Goal: Information Seeking & Learning: Learn about a topic

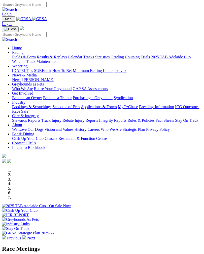
scroll to position [181, 0]
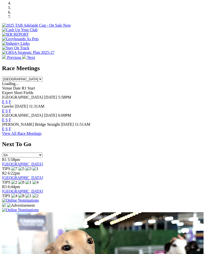
click at [11, 109] on link "F" at bounding box center [10, 111] width 2 height 4
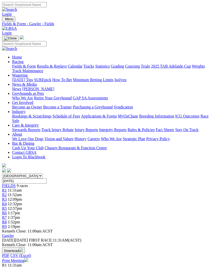
click at [7, 188] on link "R1" at bounding box center [4, 190] width 5 height 4
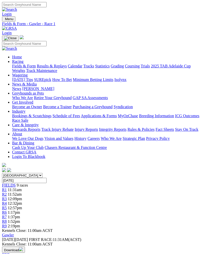
click at [7, 192] on span "R2" at bounding box center [4, 194] width 5 height 4
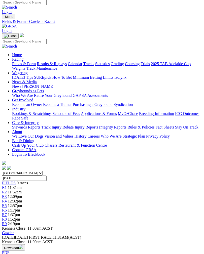
scroll to position [2, 0]
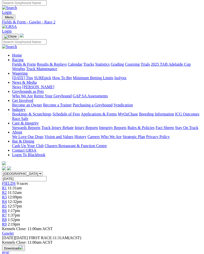
click at [7, 200] on span "R4" at bounding box center [4, 202] width 5 height 4
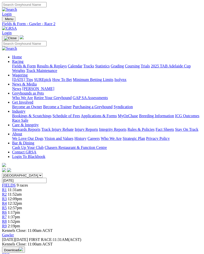
scroll to position [2, 0]
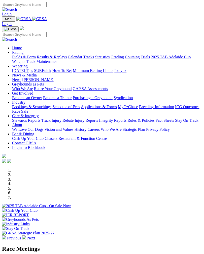
scroll to position [181, 0]
